Goal: Transaction & Acquisition: Purchase product/service

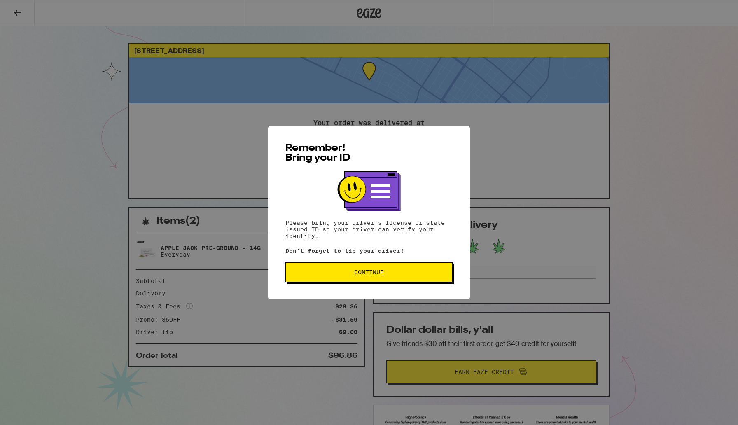
click at [369, 268] on button "Continue" at bounding box center [368, 272] width 167 height 20
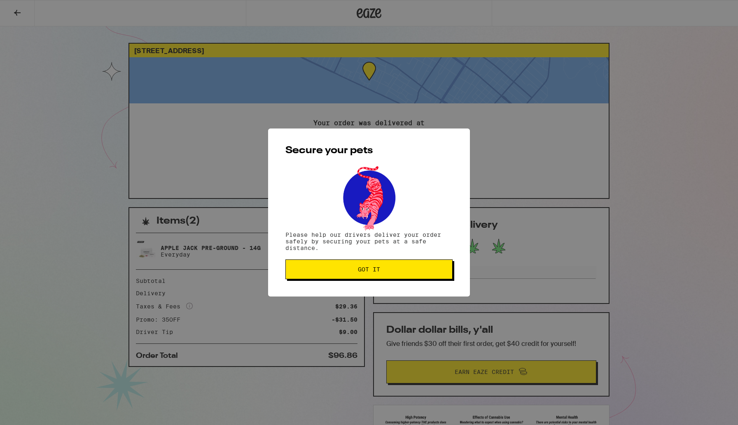
click at [369, 268] on span "Got it" at bounding box center [369, 269] width 22 height 6
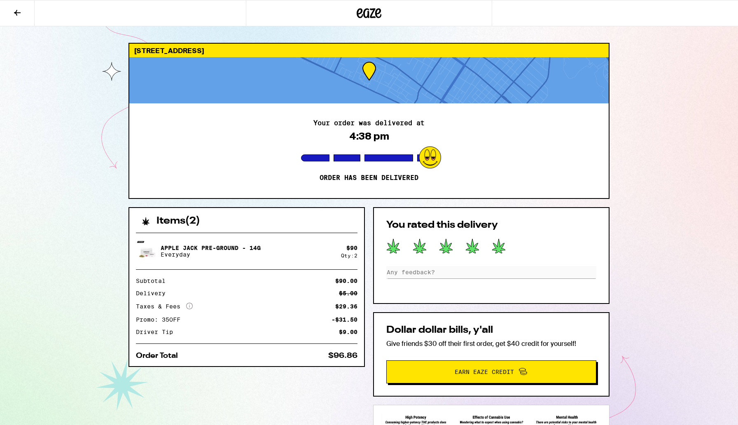
click at [366, 10] on icon at bounding box center [369, 13] width 12 height 10
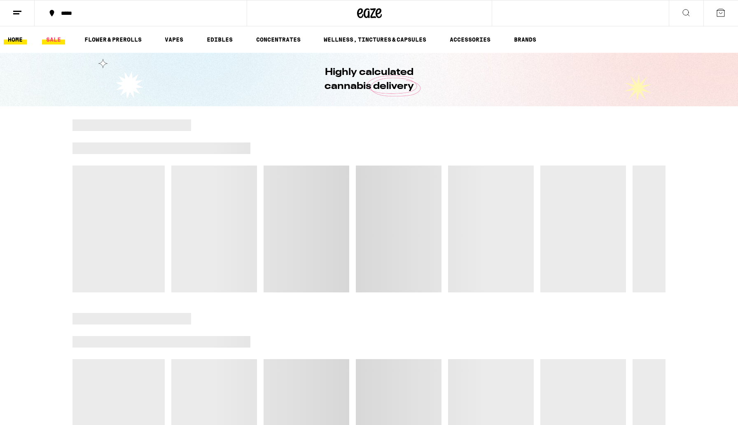
click at [57, 37] on link "SALE" at bounding box center [53, 40] width 23 height 10
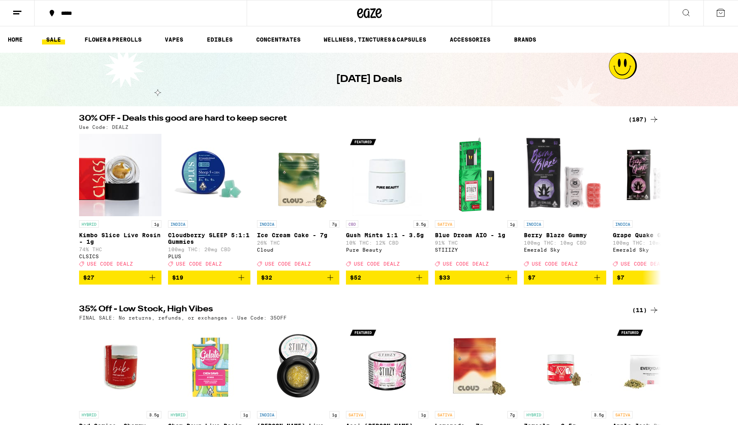
click at [639, 120] on div "(187)" at bounding box center [643, 119] width 30 height 10
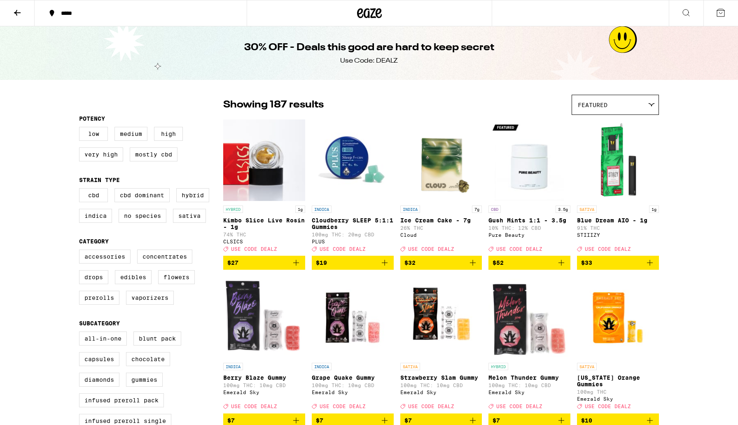
click at [369, 14] on icon at bounding box center [369, 13] width 25 height 15
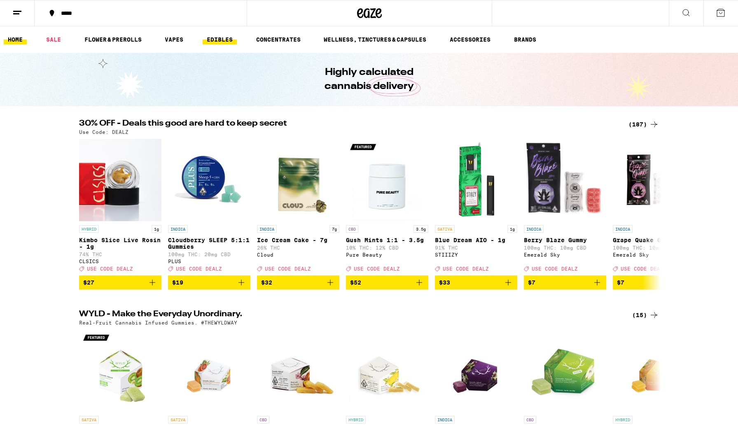
click at [215, 44] on link "EDIBLES" at bounding box center [220, 40] width 34 height 10
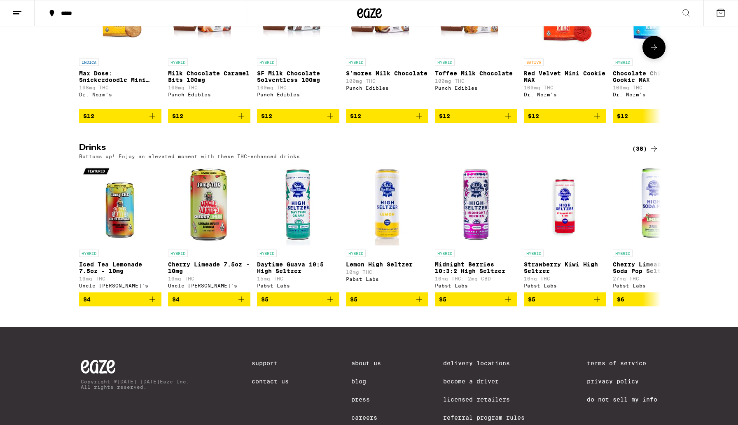
scroll to position [398, 0]
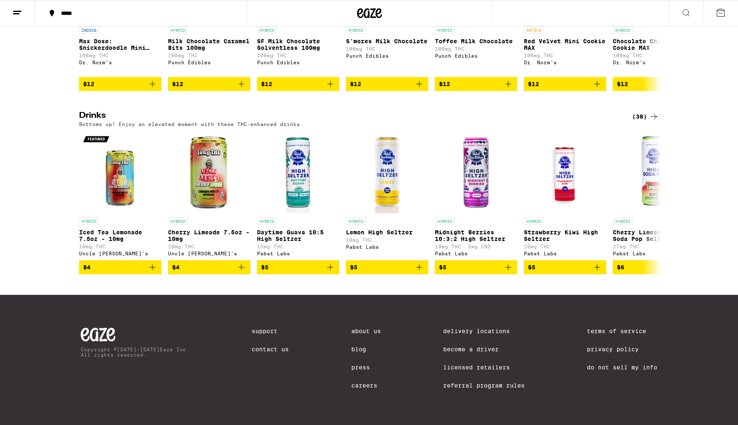
click at [640, 112] on div "(38)" at bounding box center [645, 117] width 27 height 10
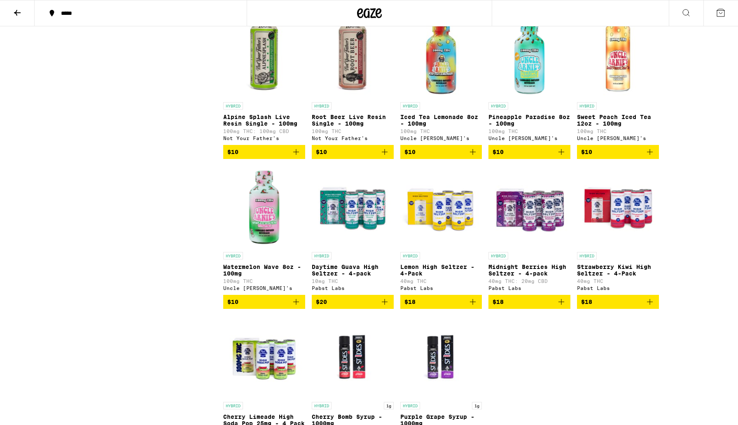
scroll to position [854, 0]
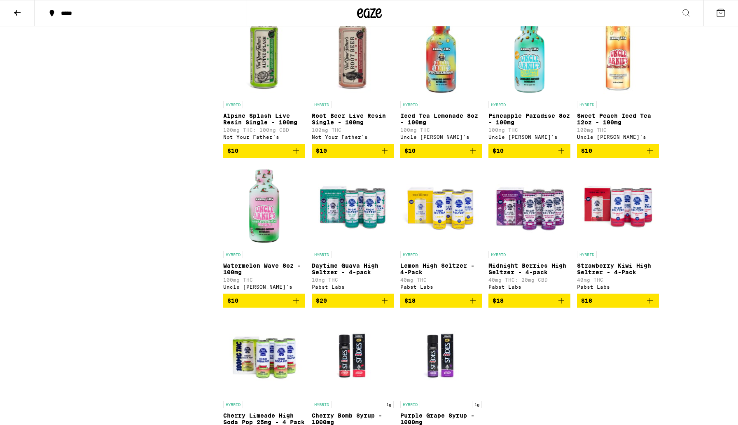
click at [386, 156] on icon "Add to bag" at bounding box center [385, 151] width 10 height 10
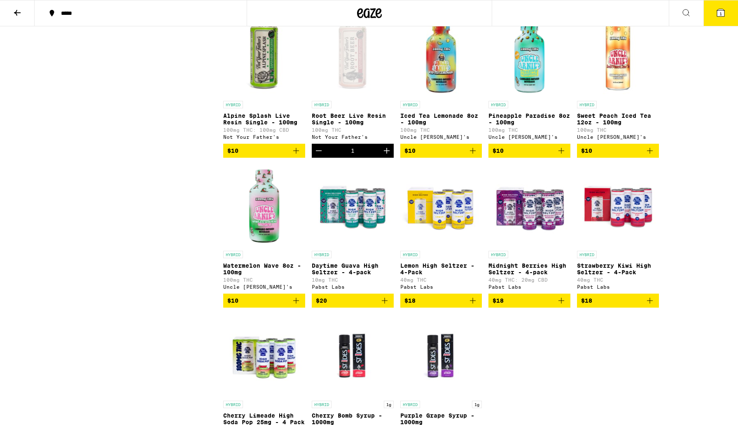
scroll to position [880, 0]
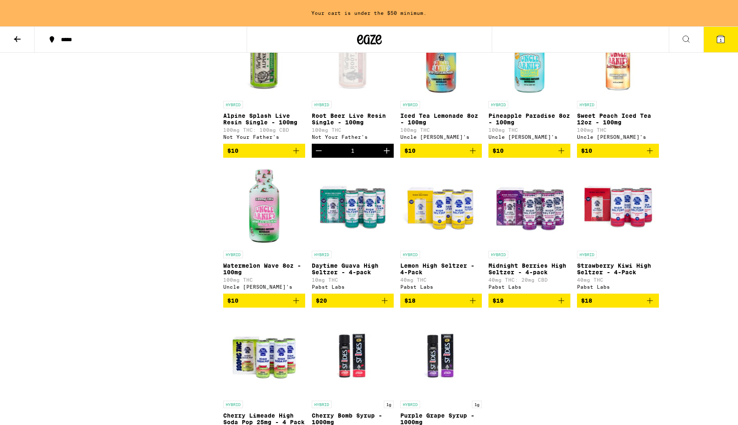
click at [317, 156] on icon "Decrement" at bounding box center [319, 151] width 10 height 10
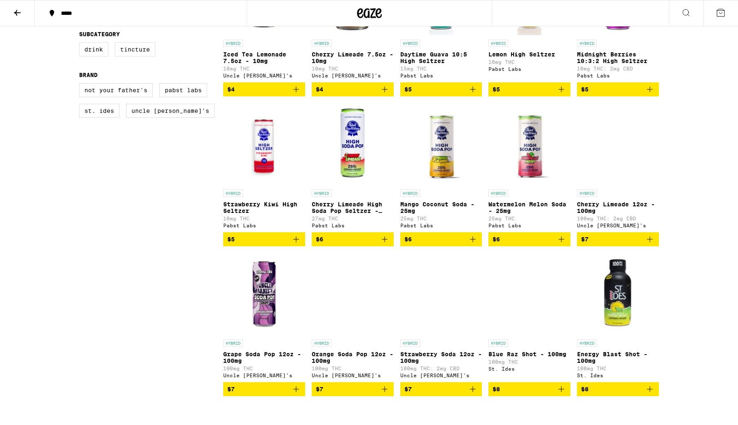
scroll to position [0, 0]
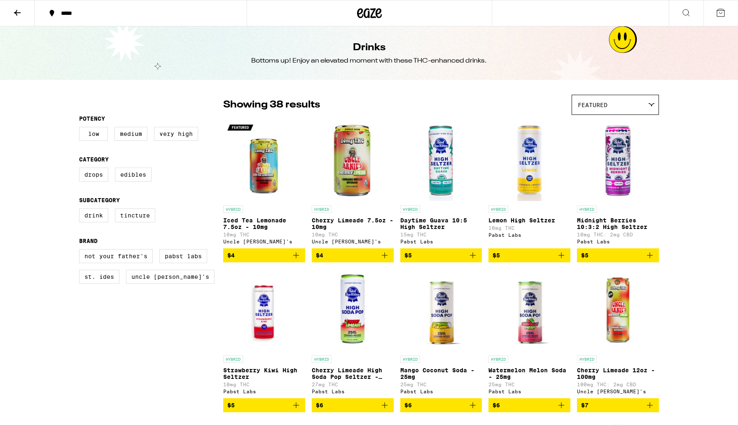
click at [365, 7] on icon at bounding box center [369, 13] width 25 height 15
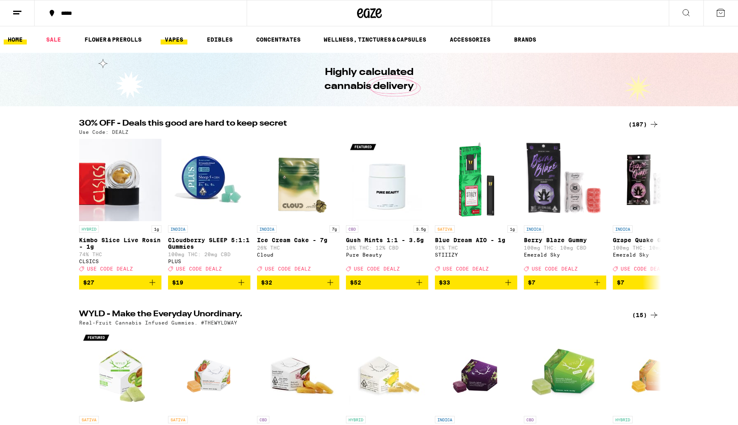
click at [173, 38] on link "VAPES" at bounding box center [174, 40] width 27 height 10
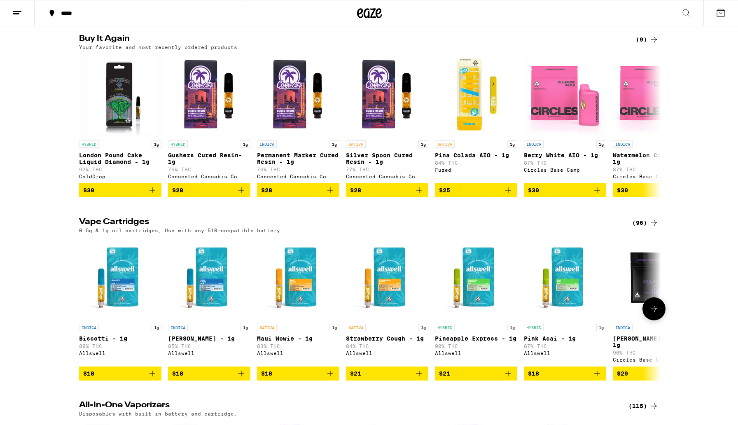
scroll to position [79, 0]
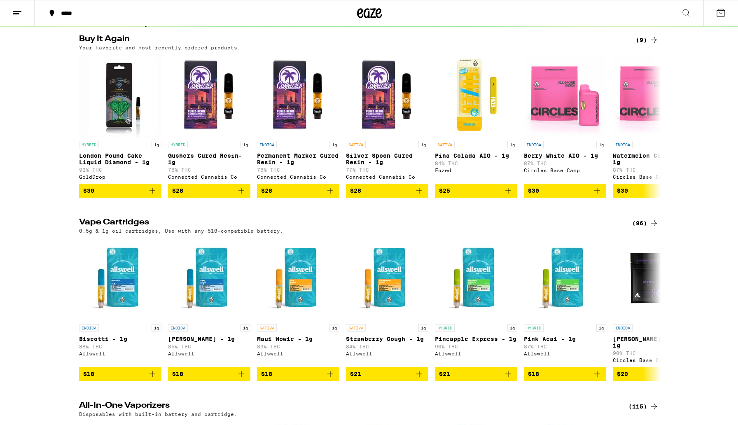
click at [641, 228] on div "(96)" at bounding box center [645, 223] width 27 height 10
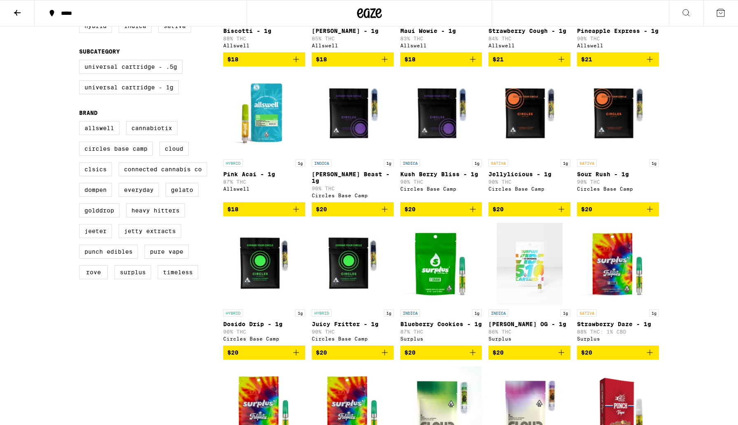
scroll to position [161, 0]
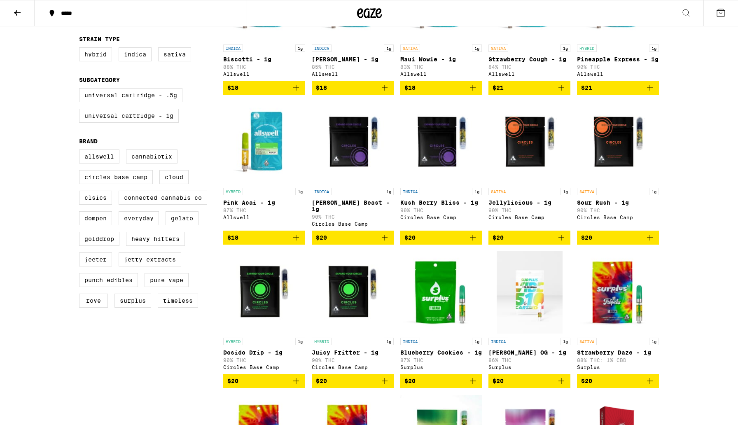
click at [128, 119] on label "Universal Cartridge - 1g" at bounding box center [129, 116] width 100 height 14
click at [81, 90] on input "Universal Cartridge - 1g" at bounding box center [81, 89] width 0 height 0
checkbox input "true"
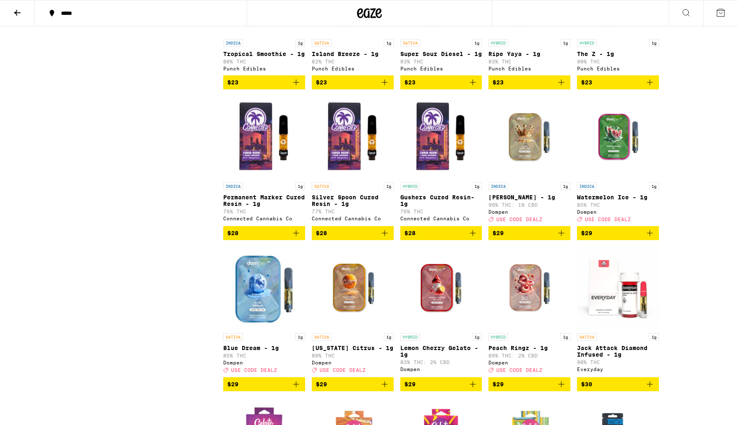
scroll to position [748, 0]
